Goal: Task Accomplishment & Management: Complete application form

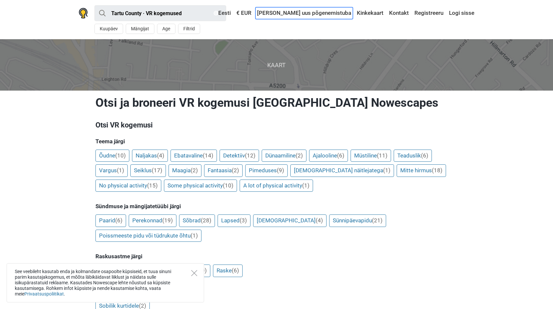
click at [294, 13] on link "[PERSON_NAME] uus põgenemistuba" at bounding box center [303, 13] width 97 height 12
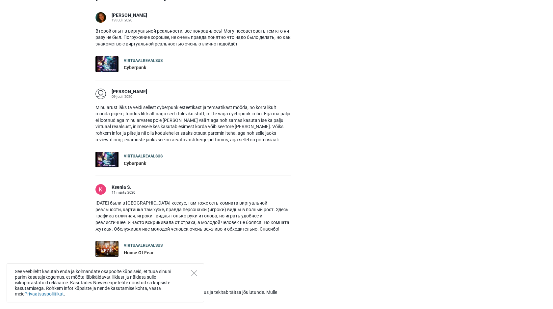
scroll to position [245, 0]
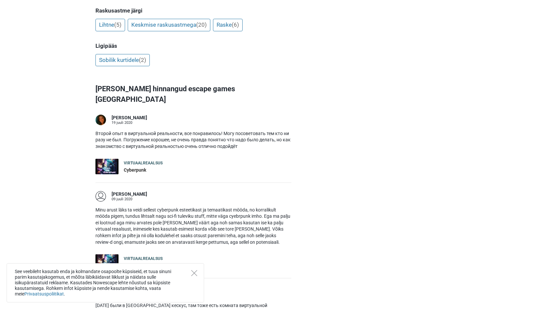
click at [149, 160] on div "Virtuaalreaalsus" at bounding box center [143, 163] width 39 height 6
click at [141, 167] on div "Cyberpunk" at bounding box center [143, 170] width 39 height 7
drag, startPoint x: 142, startPoint y: 160, endPoint x: 122, endPoint y: 161, distance: 20.1
click at [122, 161] on div "Virtuaalreaalsus Cyberpunk" at bounding box center [193, 166] width 196 height 15
click at [115, 160] on img at bounding box center [106, 166] width 23 height 15
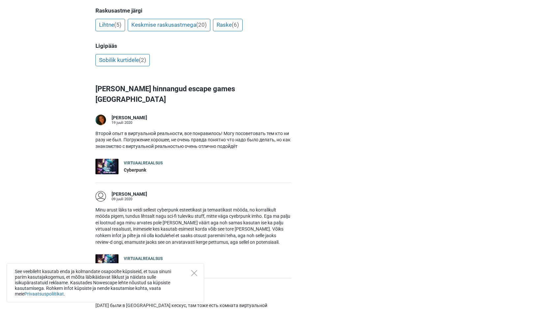
click at [132, 167] on div "Cyberpunk" at bounding box center [143, 170] width 39 height 7
drag, startPoint x: 142, startPoint y: 161, endPoint x: 121, endPoint y: 161, distance: 21.1
click at [121, 161] on div "Virtuaalreaalsus Cyberpunk" at bounding box center [193, 166] width 196 height 15
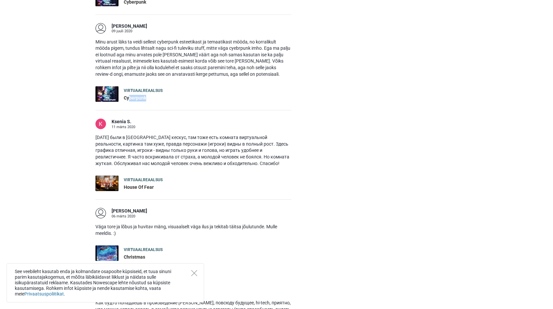
drag, startPoint x: 150, startPoint y: 87, endPoint x: 129, endPoint y: 84, distance: 22.0
click at [129, 95] on div "Cyberpunk" at bounding box center [143, 98] width 39 height 7
click at [128, 95] on div "Cyberpunk" at bounding box center [143, 98] width 39 height 7
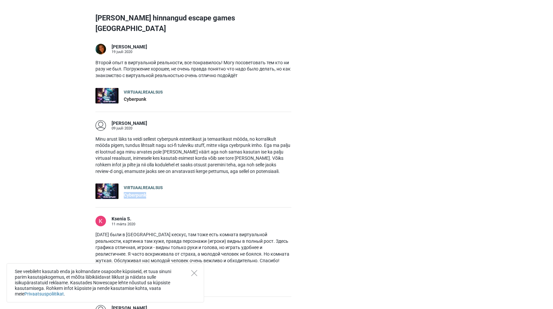
scroll to position [263, 0]
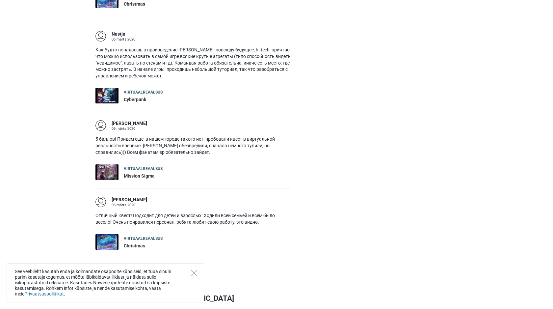
scroll to position [711, 0]
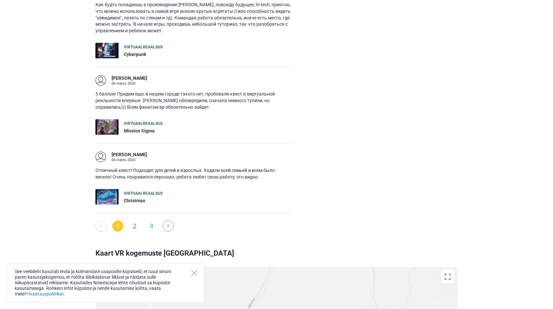
click at [137, 220] on link "2" at bounding box center [134, 225] width 11 height 11
